Goal: Navigation & Orientation: Understand site structure

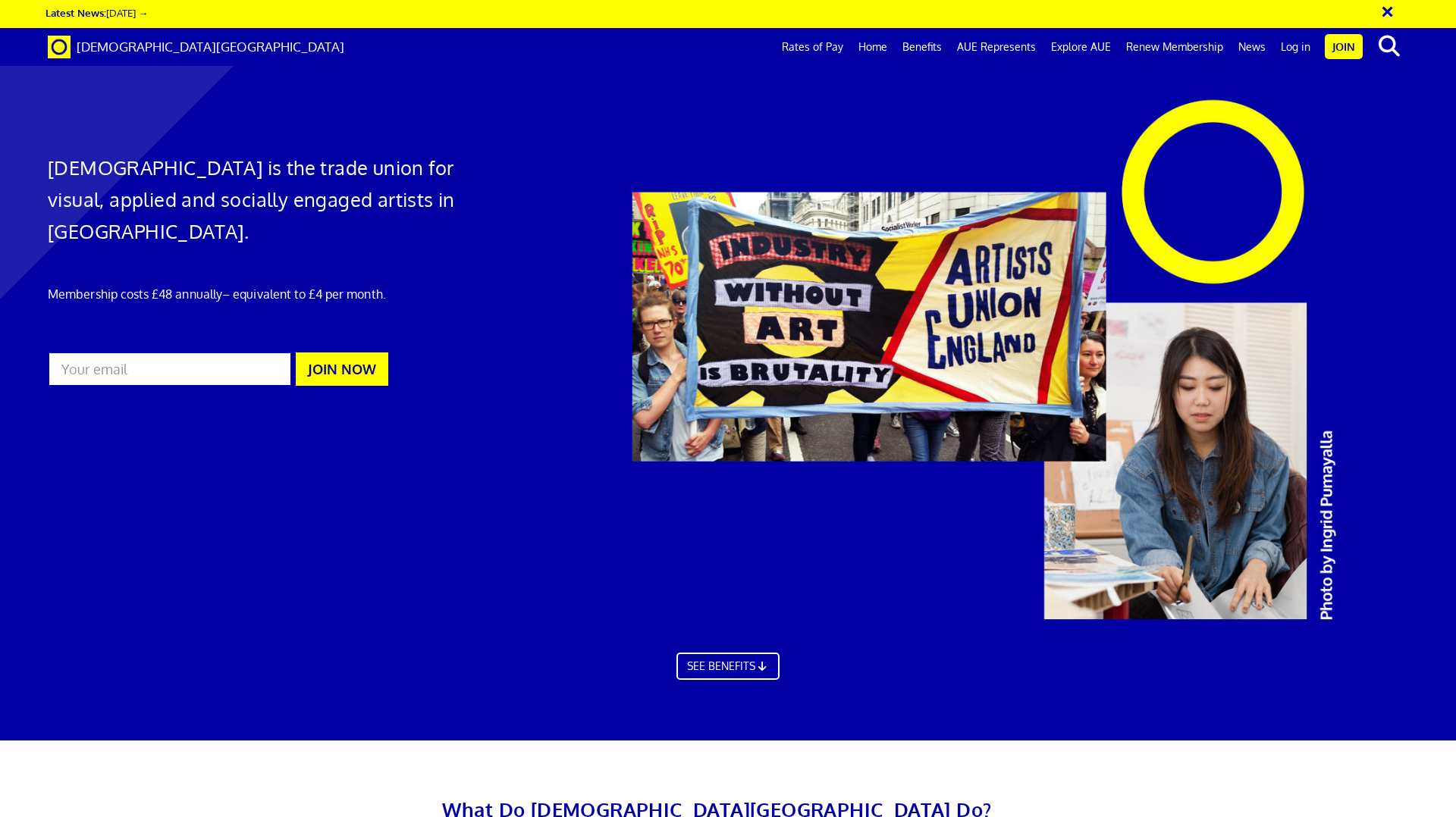
scroll to position [0, 23]
click at [935, 45] on link "Benefits" at bounding box center [922, 47] width 55 height 38
click at [143, 45] on span "[DEMOGRAPHIC_DATA][GEOGRAPHIC_DATA]" at bounding box center [210, 47] width 268 height 16
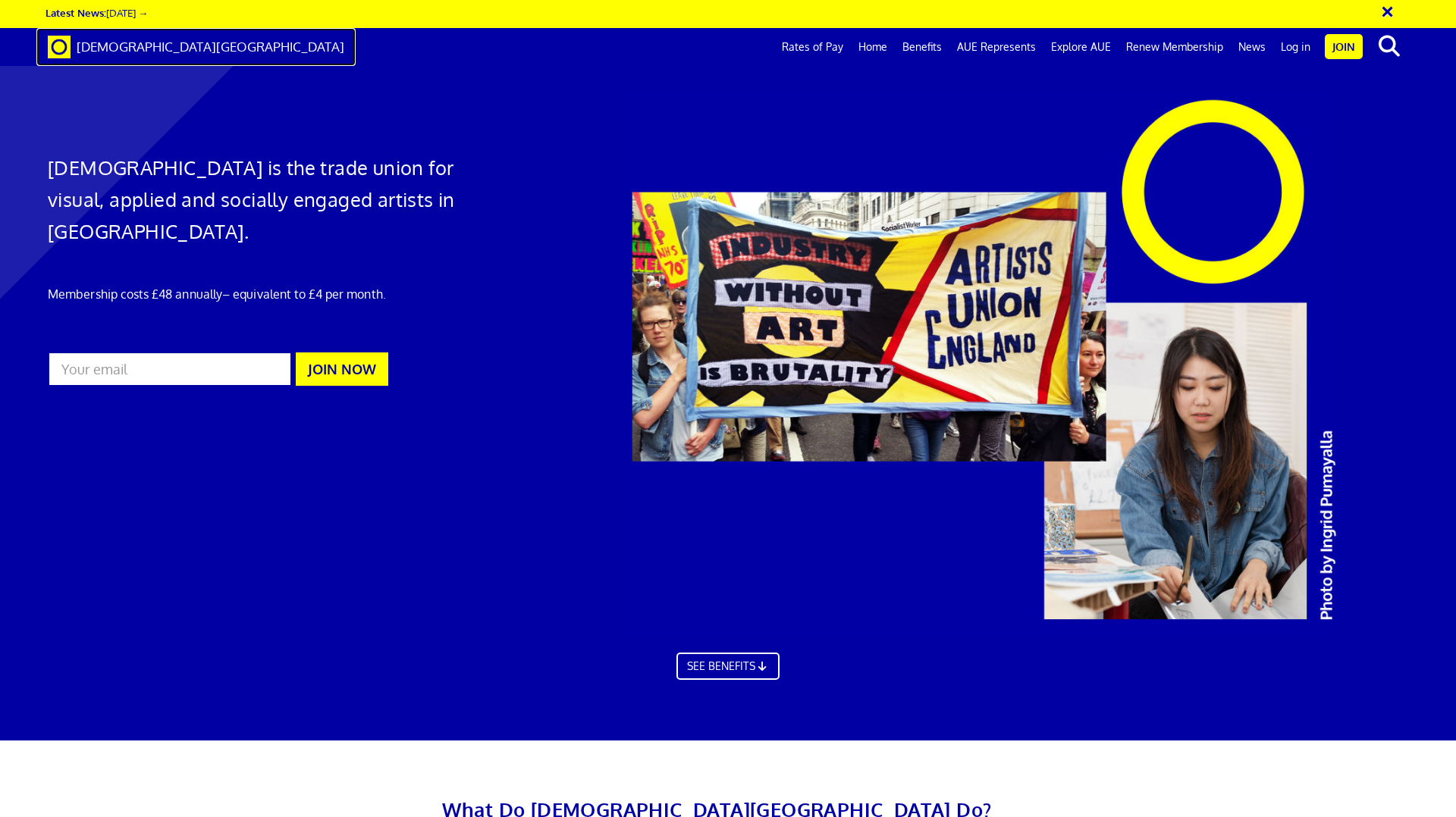
click at [57, 45] on span at bounding box center [59, 47] width 23 height 16
